Goal: Transaction & Acquisition: Purchase product/service

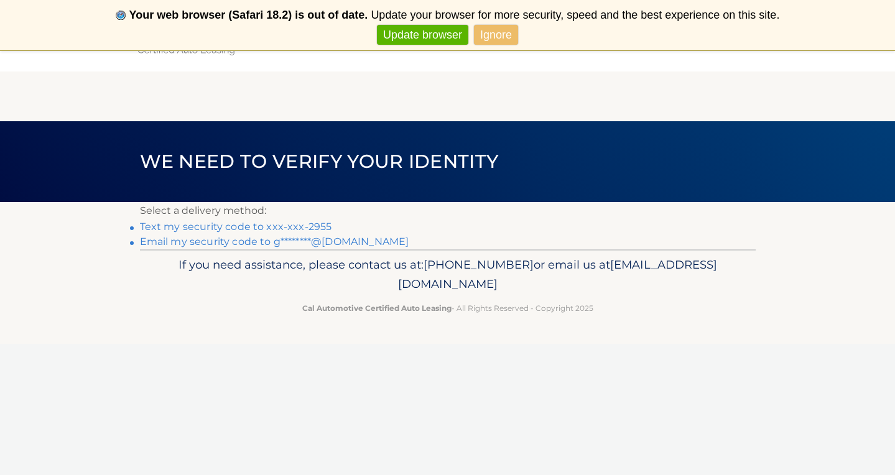
click at [309, 224] on link "Text my security code to xxx-xxx-2955" at bounding box center [236, 227] width 192 height 12
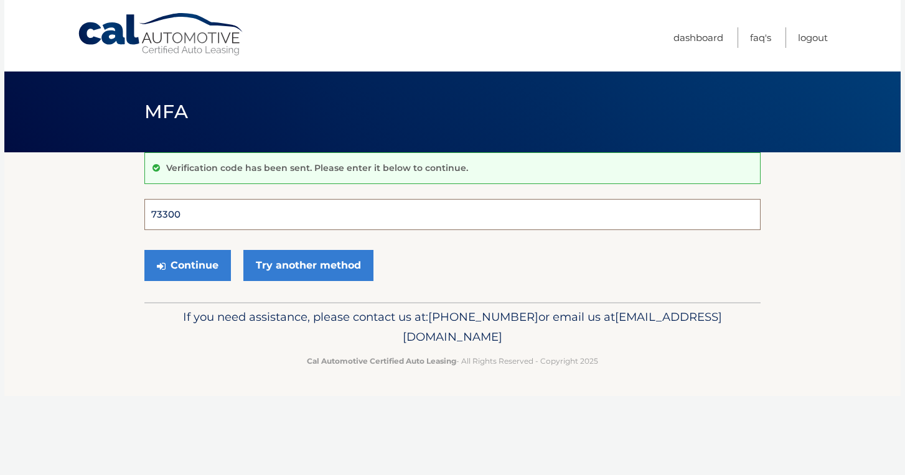
type input "733004"
click at [187, 265] on button "Continue" at bounding box center [187, 265] width 86 height 31
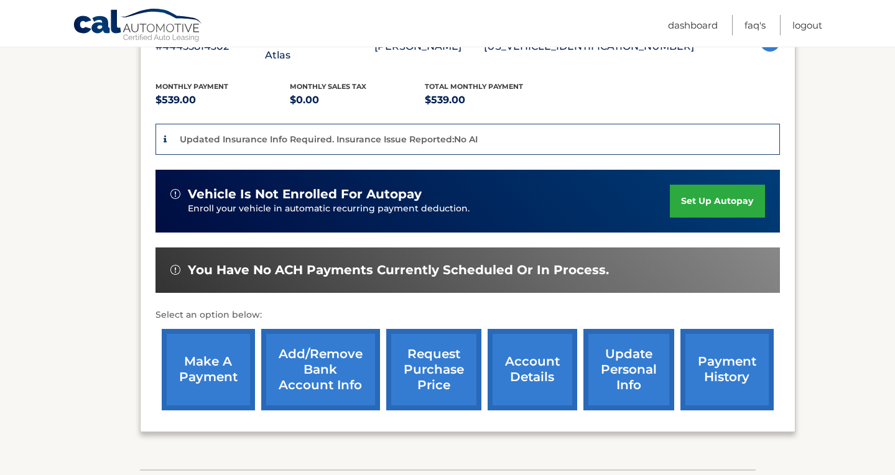
scroll to position [258, 0]
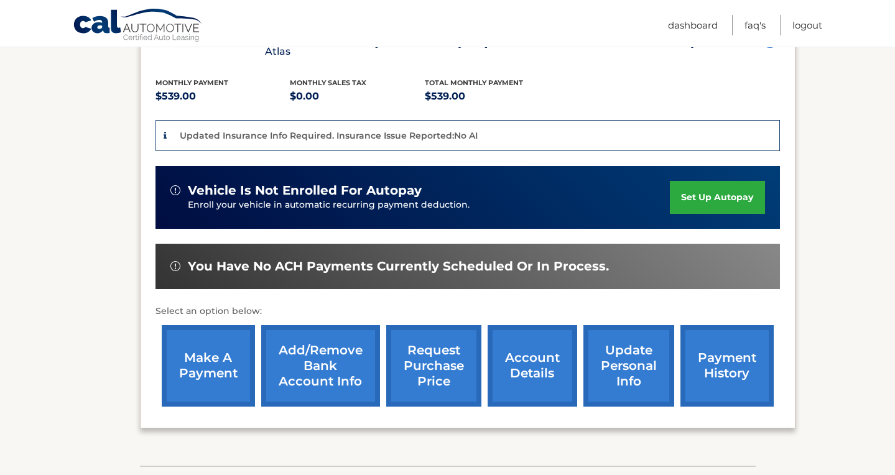
click at [238, 327] on link "make a payment" at bounding box center [208, 366] width 93 height 82
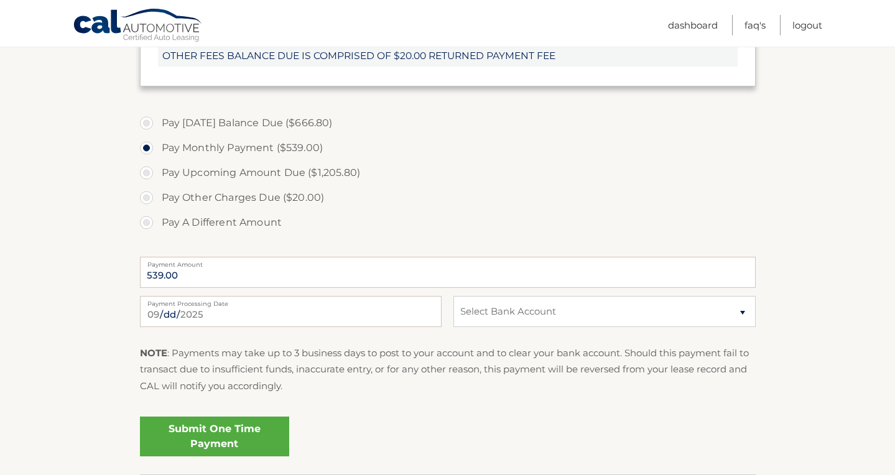
scroll to position [499, 0]
click at [604, 324] on div "2025-09-05 Payment Processing Date This payment is scheduled after your grace p…" at bounding box center [448, 318] width 616 height 45
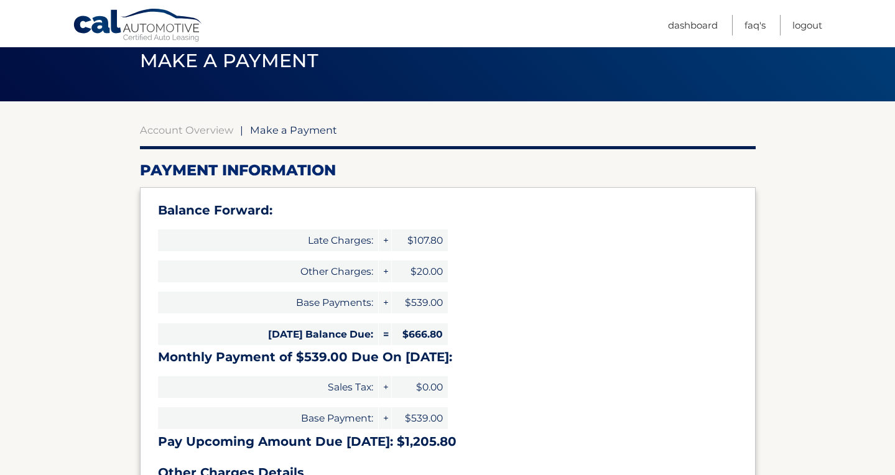
scroll to position [47, 0]
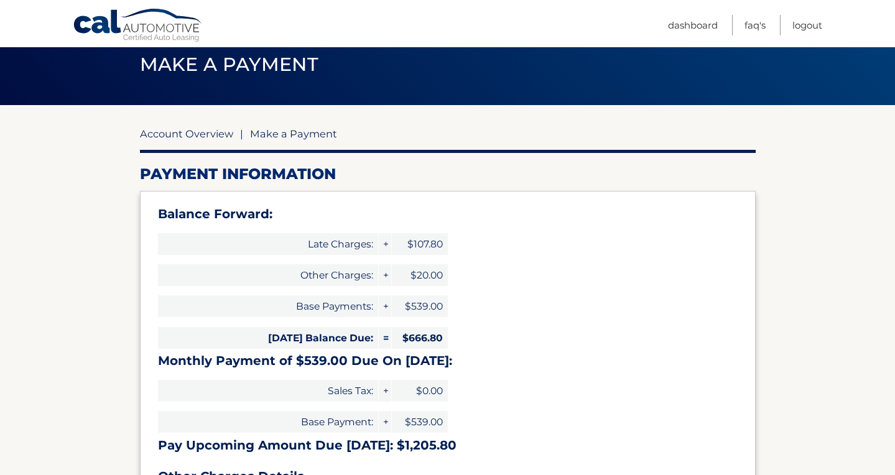
click at [207, 134] on link "Account Overview" at bounding box center [186, 134] width 93 height 12
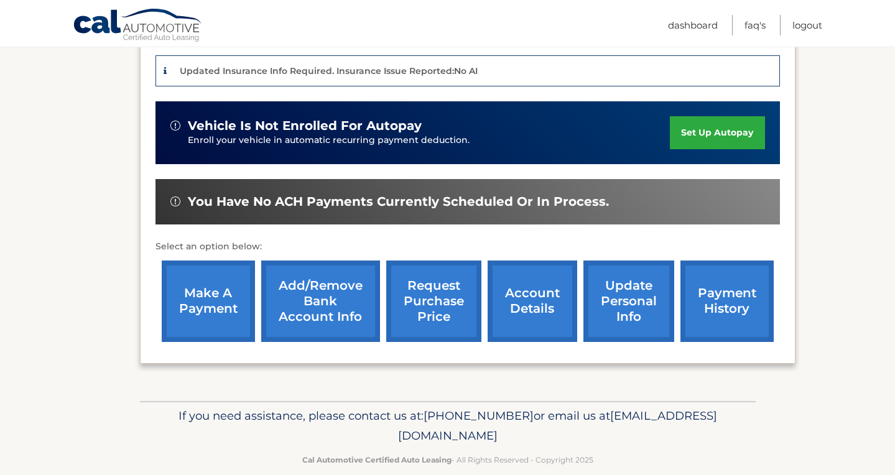
scroll to position [322, 0]
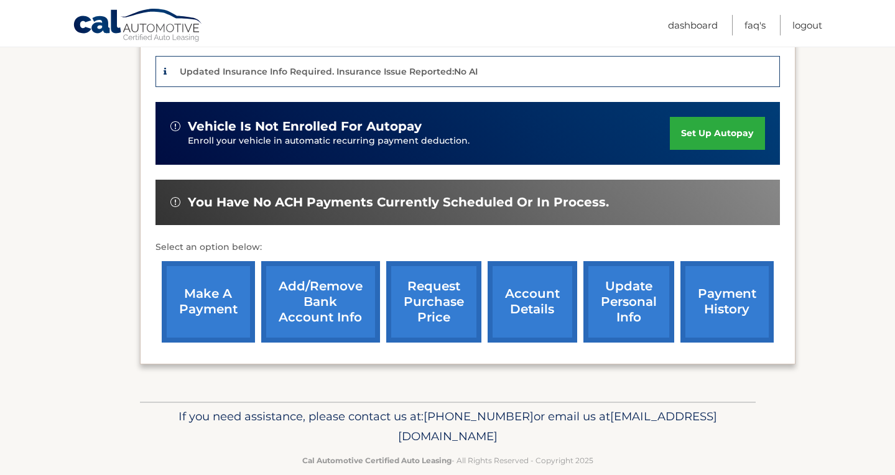
click at [324, 291] on link "Add/Remove bank account info" at bounding box center [320, 302] width 119 height 82
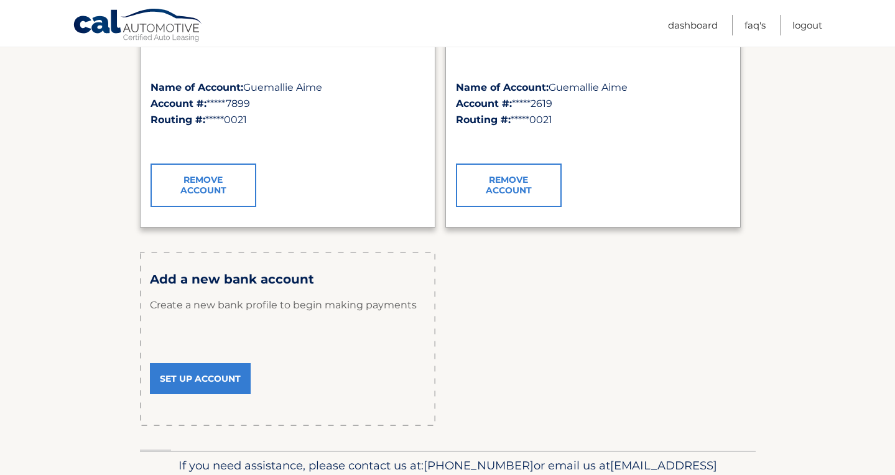
scroll to position [245, 0]
click at [184, 379] on link "Set Up Account" at bounding box center [200, 378] width 101 height 31
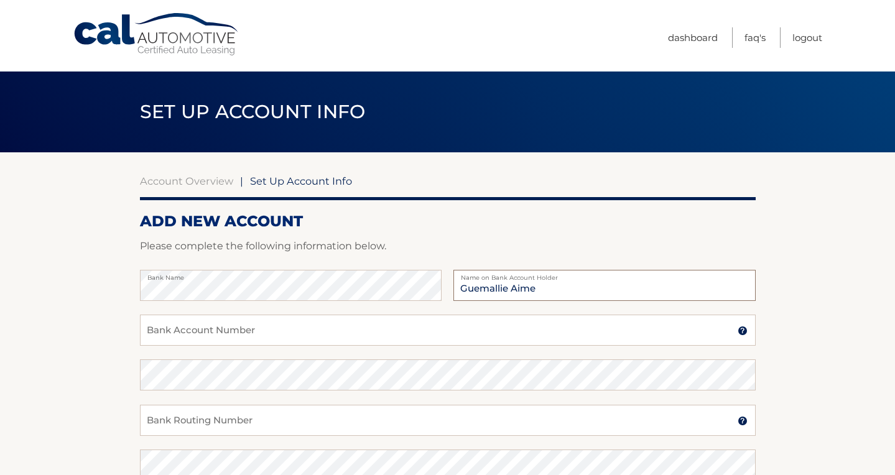
type input "Guemallie Aime"
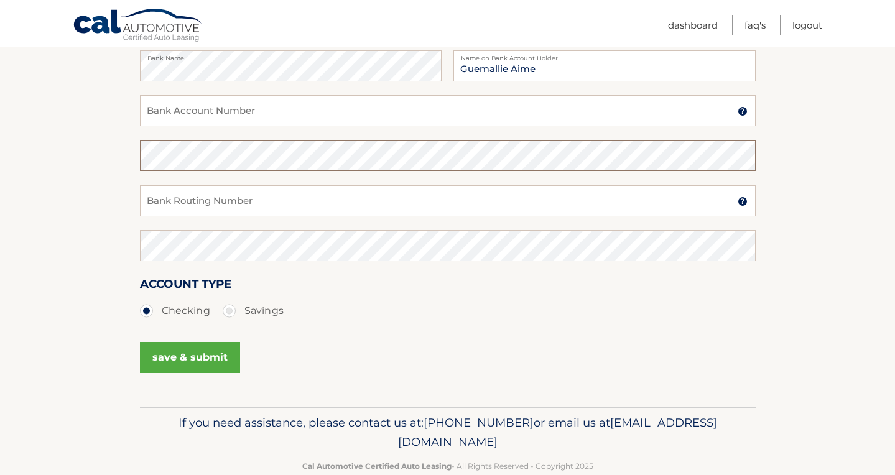
scroll to position [216, 0]
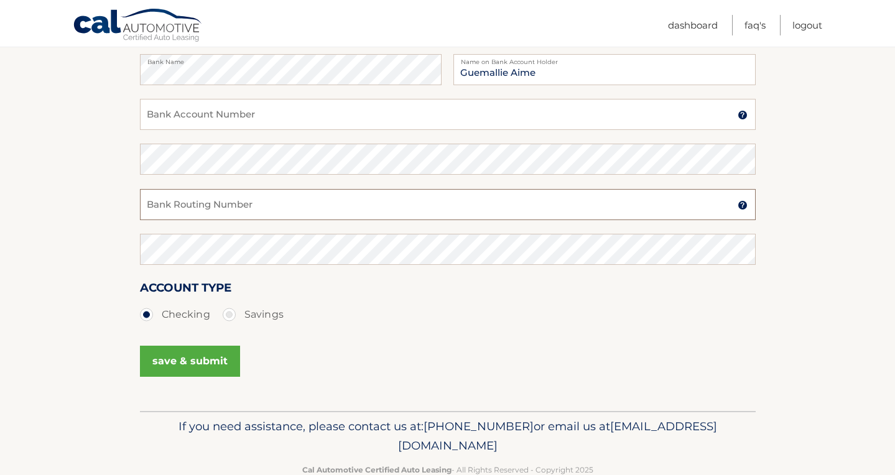
click at [197, 212] on input "Bank Routing Number" at bounding box center [448, 204] width 616 height 31
type input "021000021"
click at [212, 119] on input "Bank Account Number" at bounding box center [448, 114] width 616 height 31
click at [230, 314] on label "Savings" at bounding box center [253, 314] width 61 height 25
click at [230, 314] on input "Savings" at bounding box center [234, 312] width 12 height 20
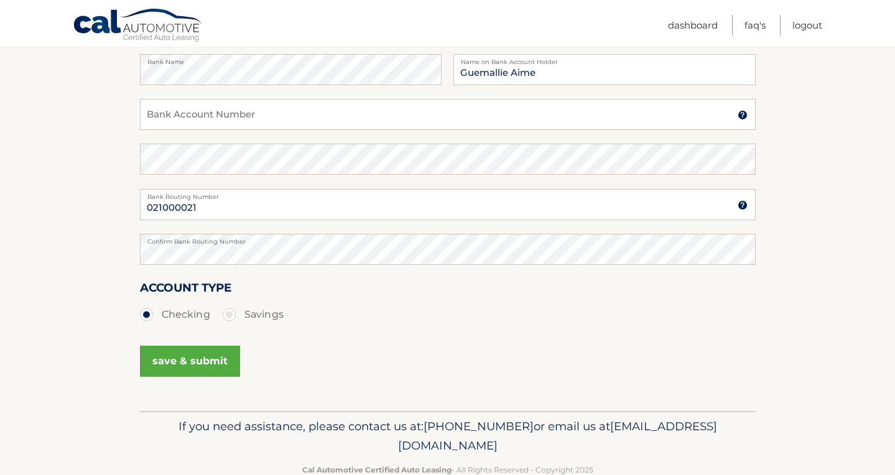
radio input "true"
click at [179, 128] on input "Bank Account Number" at bounding box center [448, 114] width 616 height 31
type input "2"
type input "3808962352"
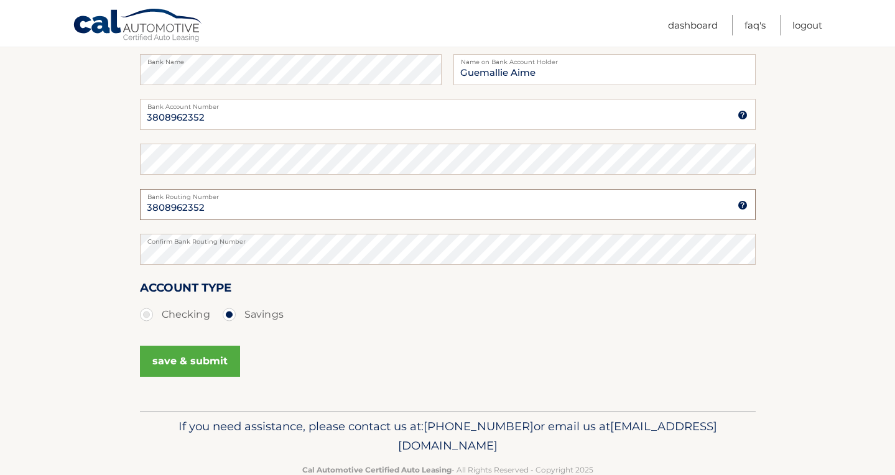
drag, startPoint x: 210, startPoint y: 213, endPoint x: 111, endPoint y: 204, distance: 98.7
click at [111, 204] on section "Account Overview | Set Up Account Info ADD NEW ACCOUNT Please complete the foll…" at bounding box center [447, 174] width 895 height 475
click at [194, 197] on input "Bank Routing Number" at bounding box center [448, 204] width 616 height 31
type input "021000021"
click at [385, 341] on div "save & submit" at bounding box center [448, 369] width 616 height 56
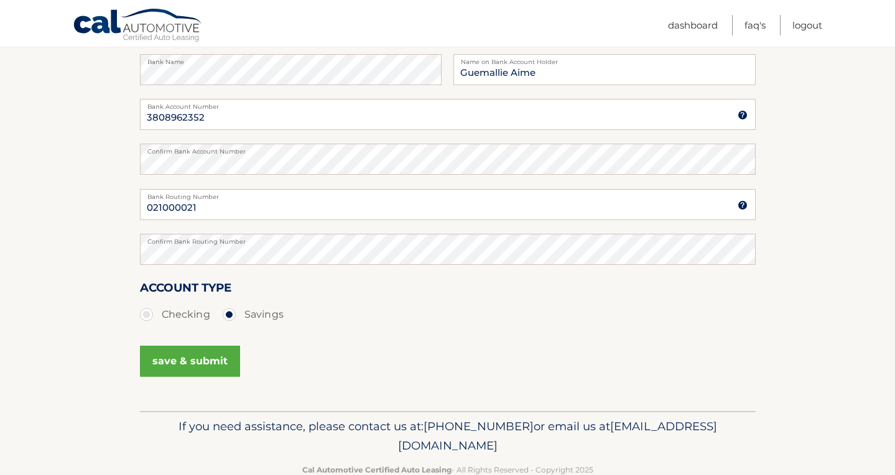
click at [207, 360] on button "save & submit" at bounding box center [190, 361] width 100 height 31
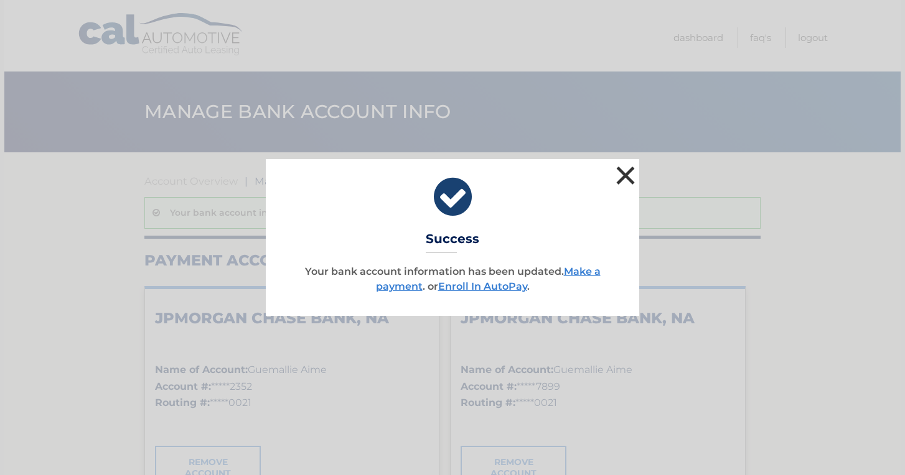
click at [625, 167] on button "×" at bounding box center [625, 175] width 25 height 25
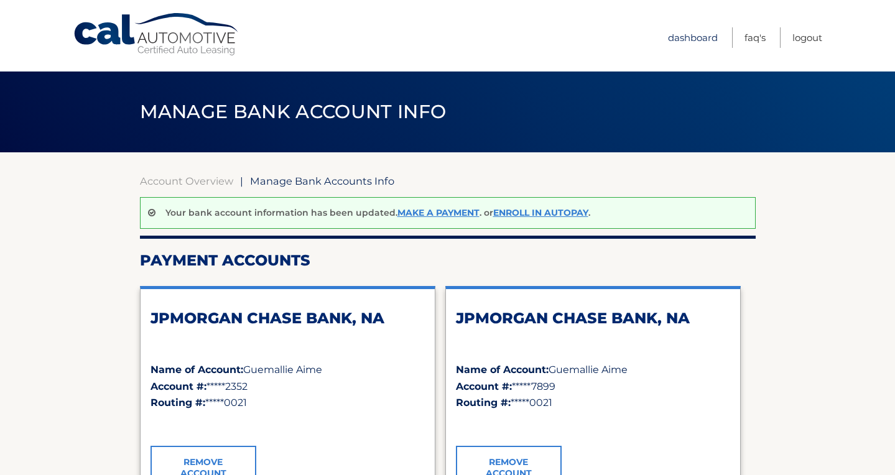
click at [691, 39] on link "Dashboard" at bounding box center [693, 37] width 50 height 21
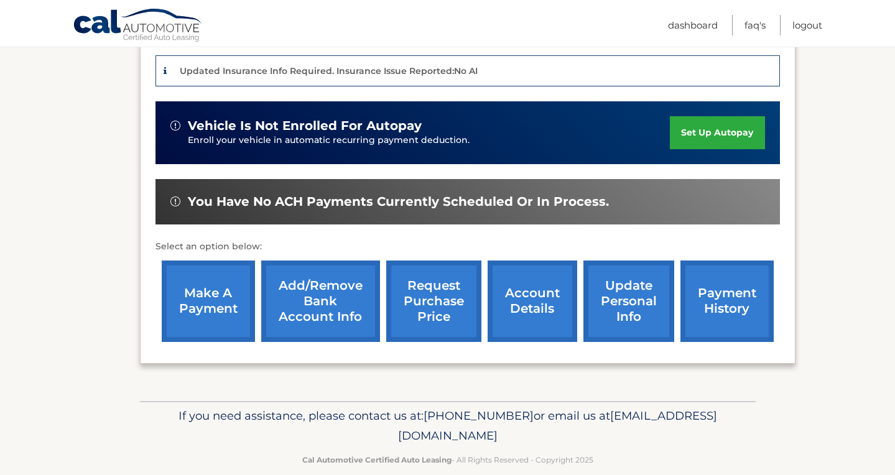
scroll to position [322, 0]
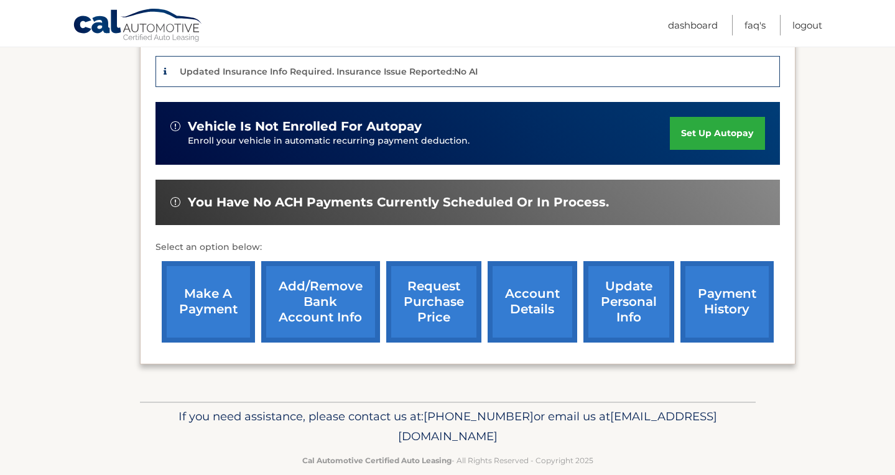
click at [208, 282] on link "make a payment" at bounding box center [208, 302] width 93 height 82
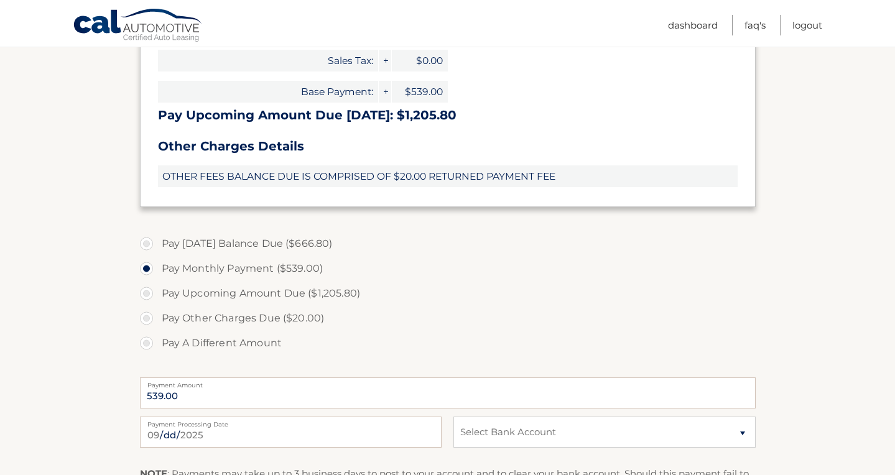
scroll to position [395, 0]
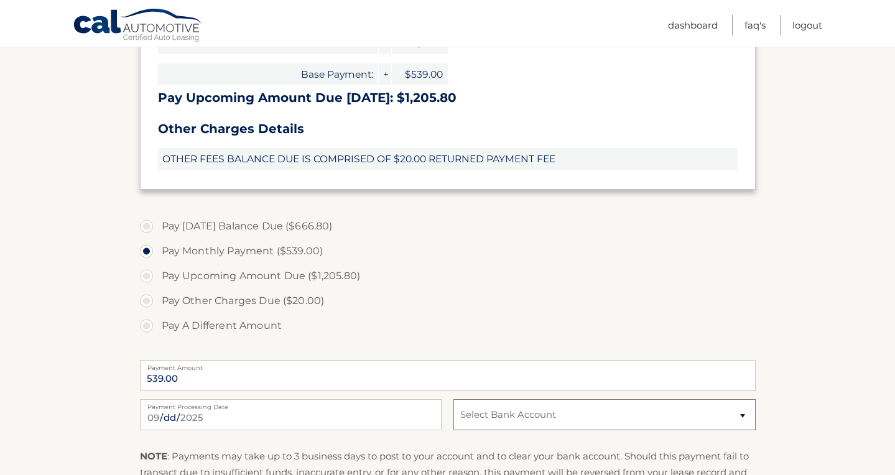
select select "ZjliODhkNzItMDVkYy00MTNhLTk5OTItY2MyMjY0MjAyNjIw"
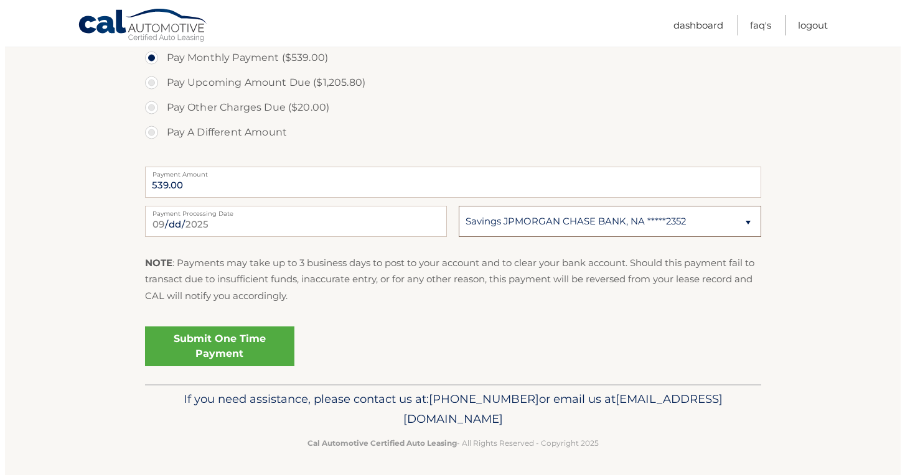
scroll to position [588, 0]
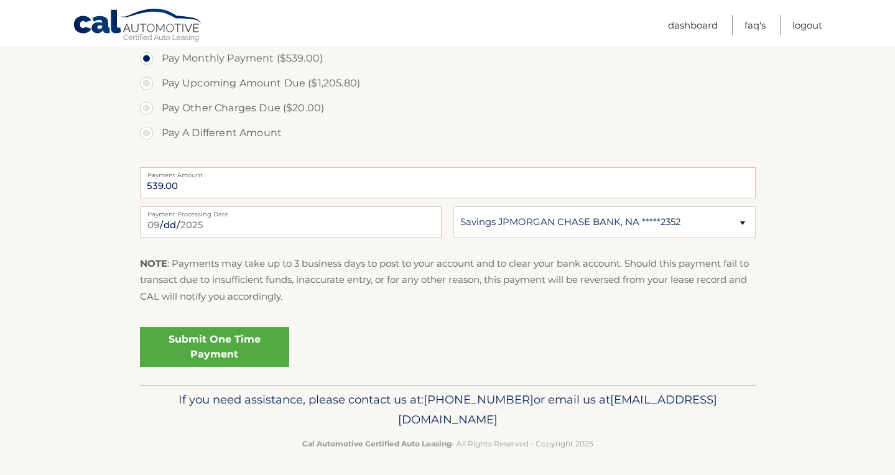
click at [236, 352] on link "Submit One Time Payment" at bounding box center [214, 347] width 149 height 40
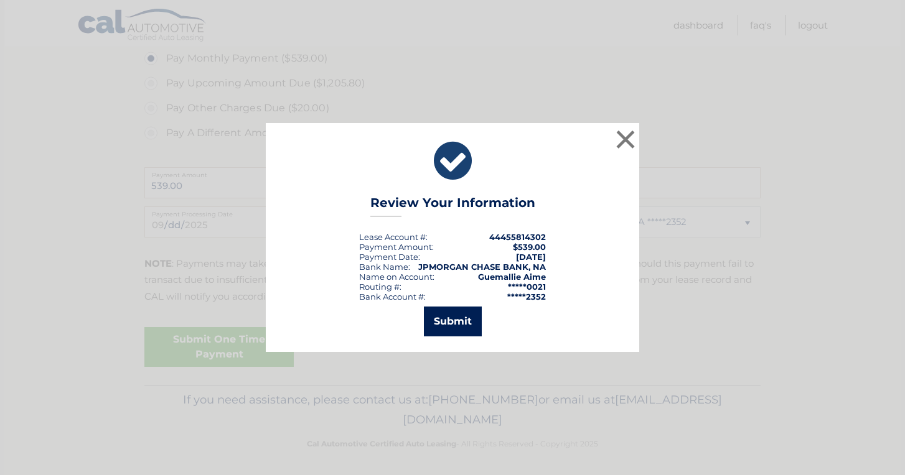
click at [467, 322] on button "Submit" at bounding box center [453, 322] width 58 height 30
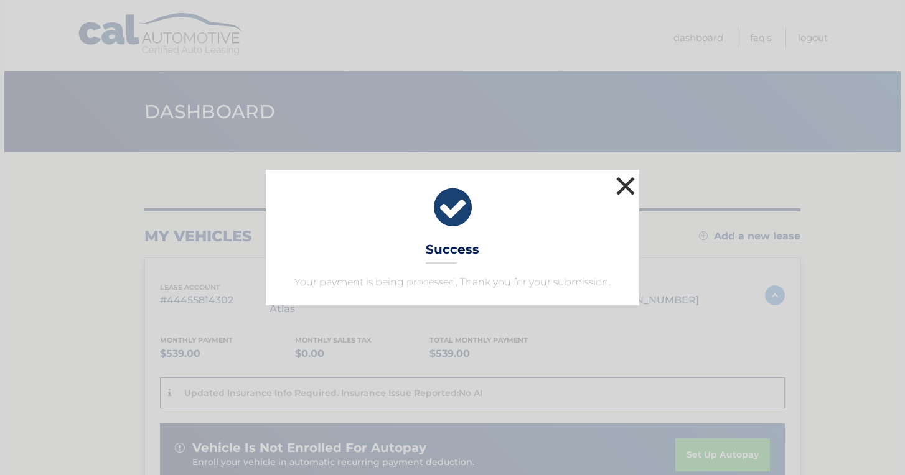
click at [627, 182] on button "×" at bounding box center [625, 186] width 25 height 25
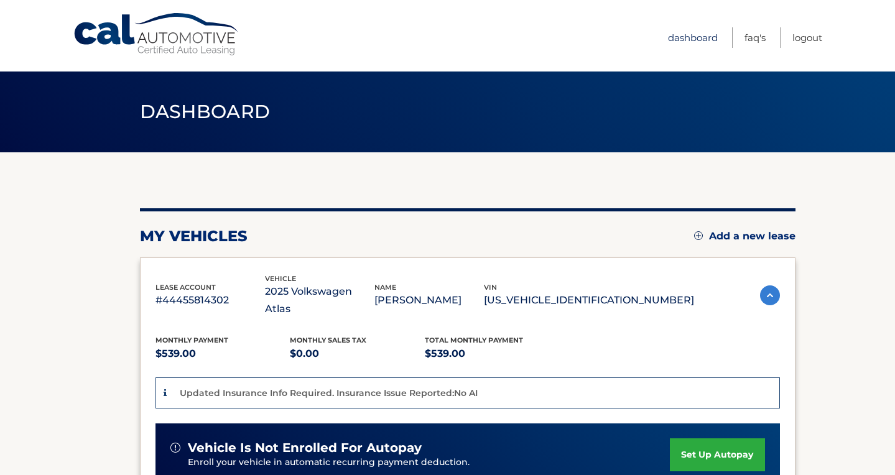
click at [674, 39] on link "Dashboard" at bounding box center [693, 37] width 50 height 21
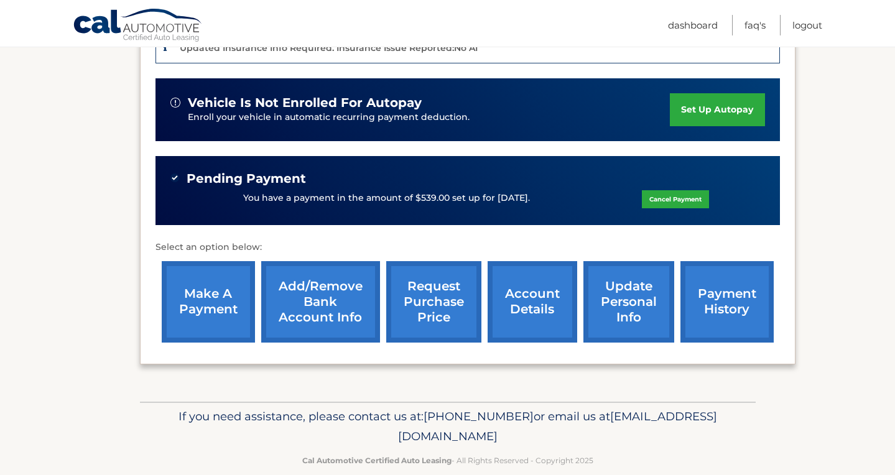
scroll to position [345, 0]
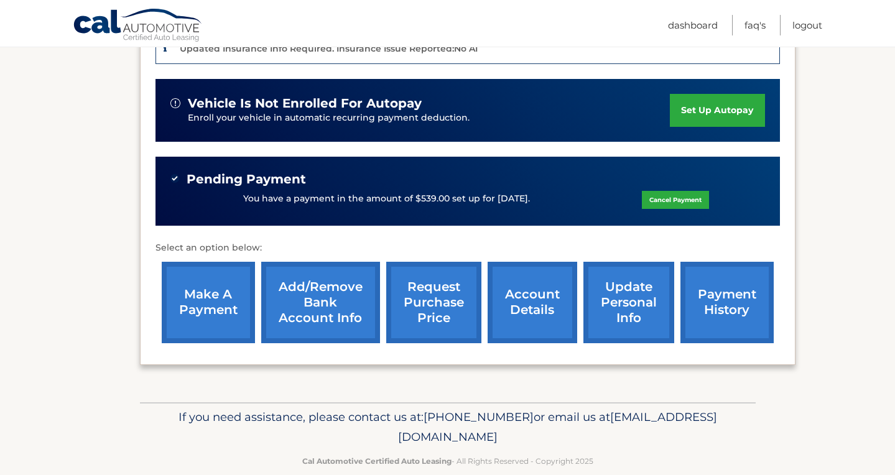
click at [722, 273] on link "payment history" at bounding box center [727, 303] width 93 height 82
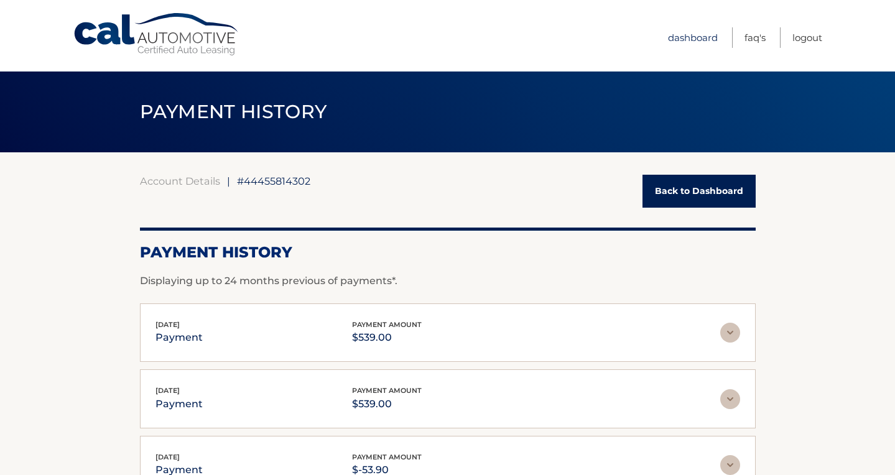
click at [688, 32] on link "Dashboard" at bounding box center [693, 37] width 50 height 21
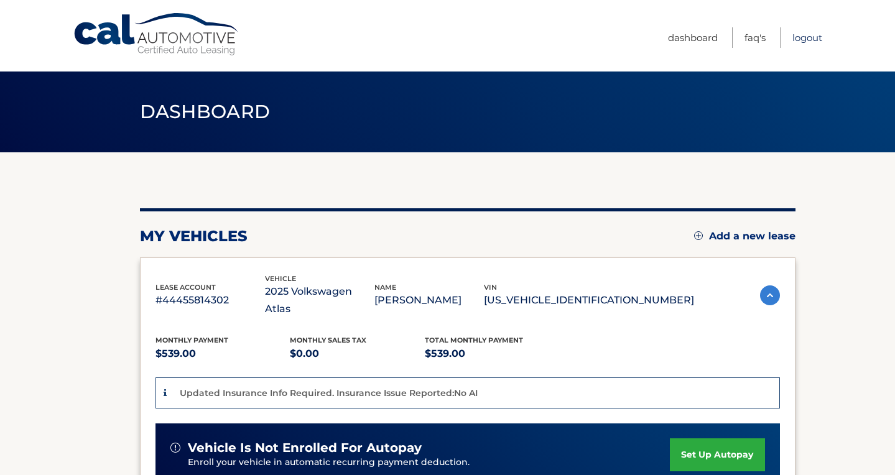
click at [804, 39] on link "Logout" at bounding box center [808, 37] width 30 height 21
